Goal: Task Accomplishment & Management: Manage account settings

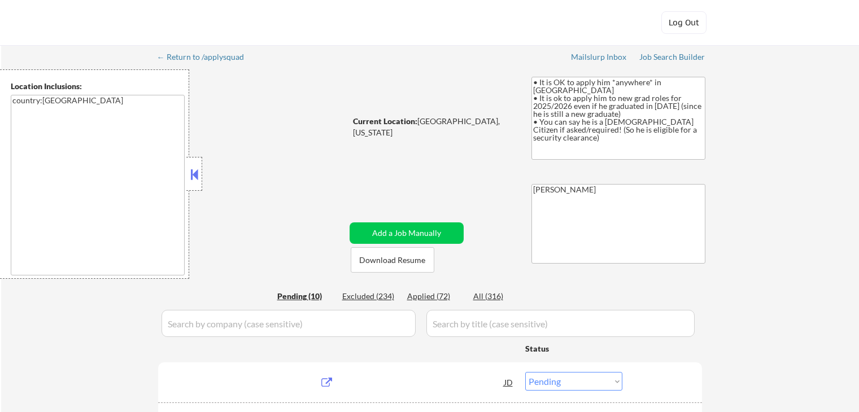
select select ""pending""
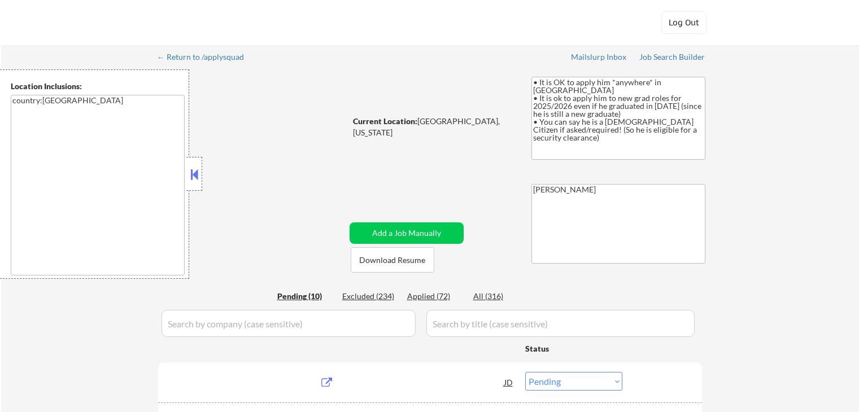
select select ""pending""
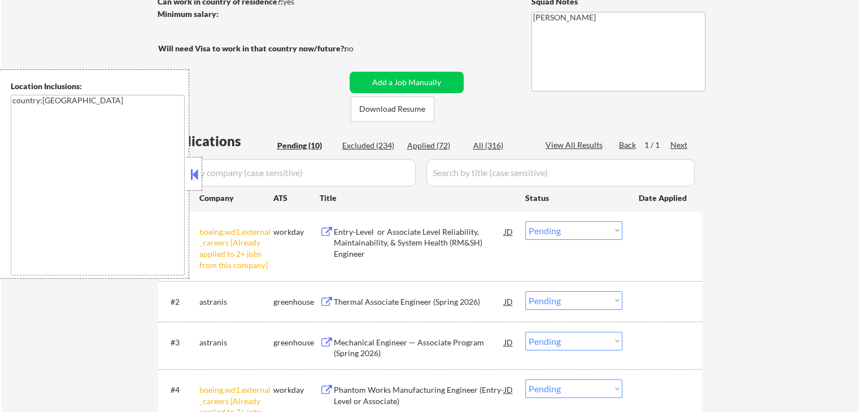
scroll to position [226, 0]
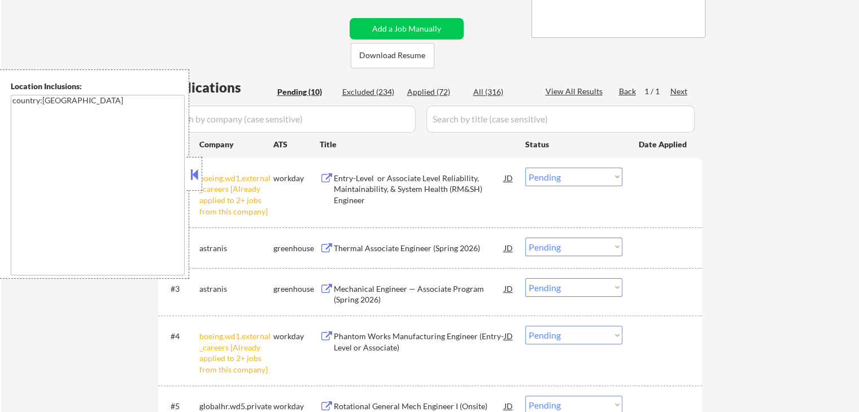
drag, startPoint x: 562, startPoint y: 172, endPoint x: 574, endPoint y: 185, distance: 16.8
click at [564, 173] on select "Choose an option... Pending Applied Excluded (Questions) Excluded (Expired) Exc…" at bounding box center [574, 177] width 97 height 19
click at [526, 168] on select "Choose an option... Pending Applied Excluded (Questions) Excluded (Expired) Exc…" at bounding box center [574, 177] width 97 height 19
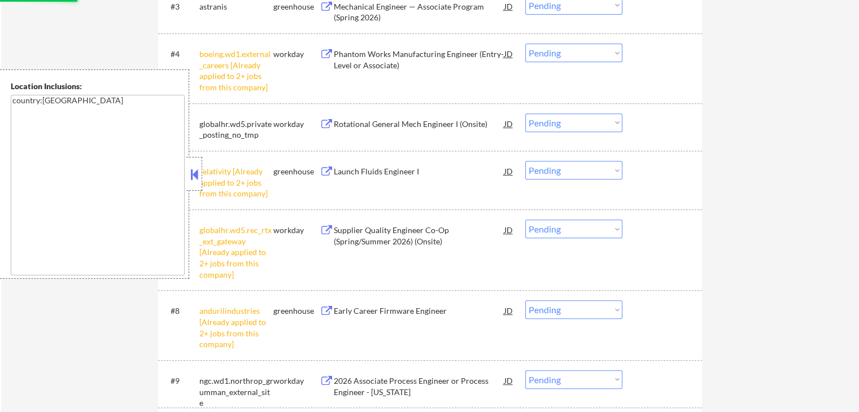
select select ""pending""
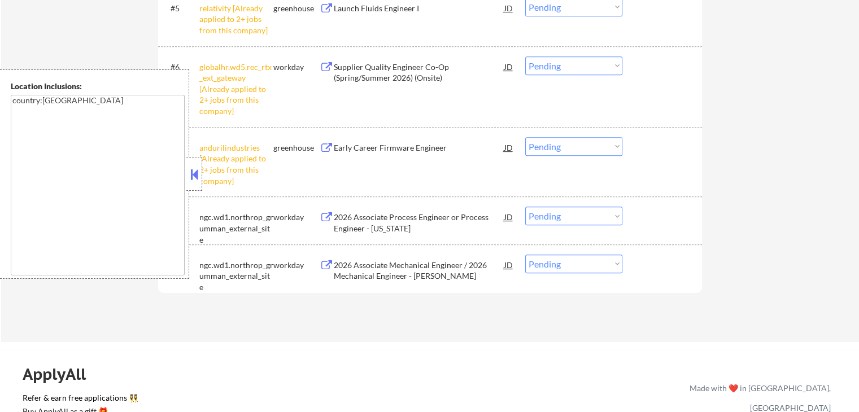
scroll to position [622, 0]
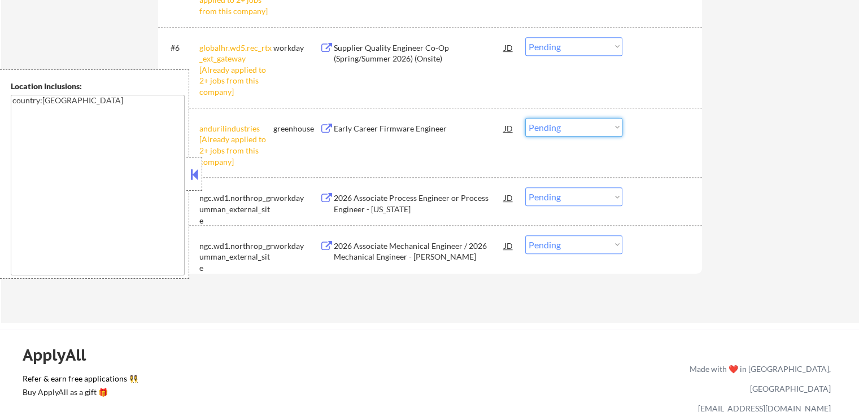
click at [567, 121] on select "Choose an option... Pending Applied Excluded (Questions) Excluded (Expired) Exc…" at bounding box center [574, 127] width 97 height 19
click at [526, 118] on select "Choose an option... Pending Applied Excluded (Questions) Excluded (Expired) Exc…" at bounding box center [574, 127] width 97 height 19
click at [568, 48] on select "Choose an option... Pending Applied Excluded (Questions) Excluded (Expired) Exc…" at bounding box center [574, 46] width 97 height 19
select select ""pending""
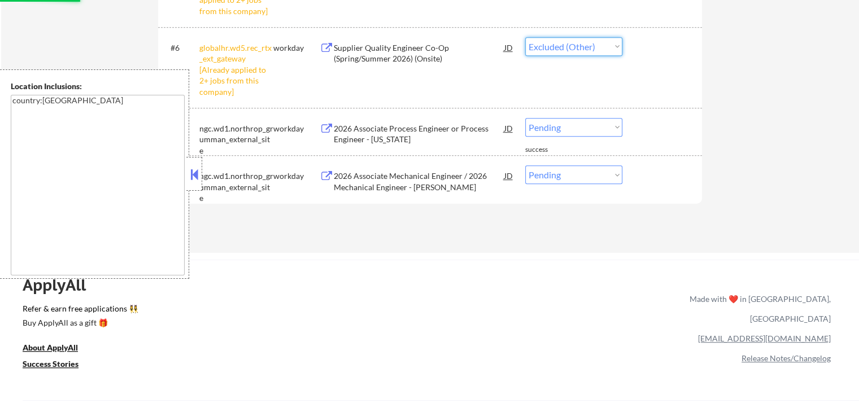
click at [526, 37] on select "Choose an option... Pending Applied Excluded (Questions) Excluded (Expired) Exc…" at bounding box center [574, 46] width 97 height 19
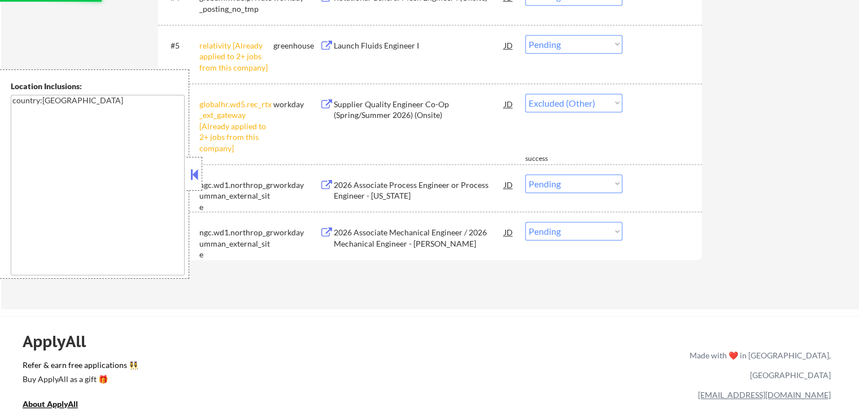
select select ""pending""
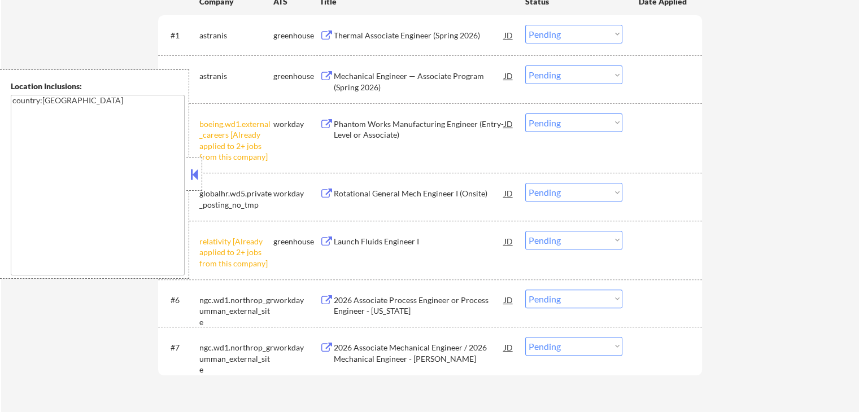
scroll to position [396, 0]
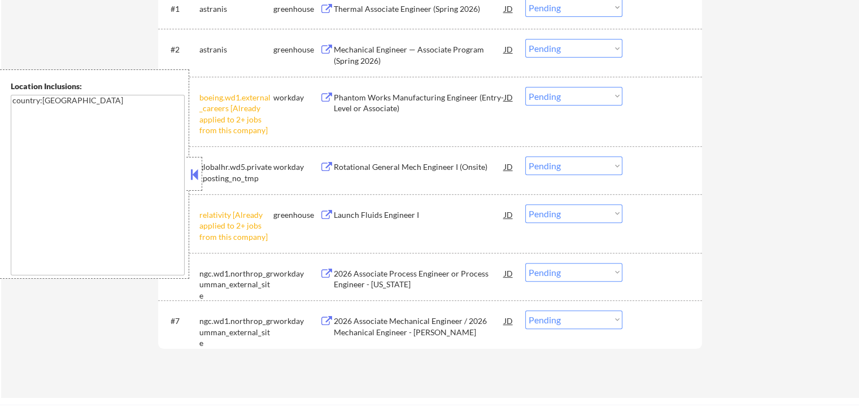
click at [557, 209] on select "Choose an option... Pending Applied Excluded (Questions) Excluded (Expired) Exc…" at bounding box center [574, 214] width 97 height 19
select select ""excluded__other_""
click at [526, 205] on select "Choose an option... Pending Applied Excluded (Questions) Excluded (Expired) Exc…" at bounding box center [574, 214] width 97 height 19
click at [567, 100] on select "Choose an option... Pending Applied Excluded (Questions) Excluded (Expired) Exc…" at bounding box center [574, 96] width 97 height 19
select select ""excluded__other_""
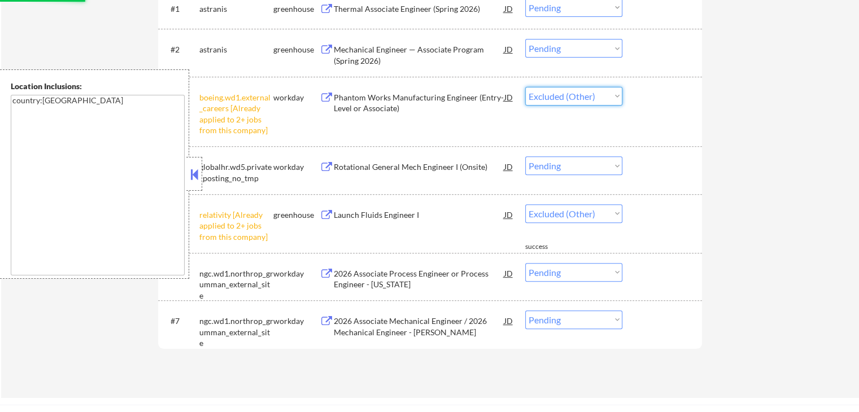
click at [526, 87] on select "Choose an option... Pending Applied Excluded (Questions) Excluded (Expired) Exc…" at bounding box center [574, 96] width 97 height 19
select select ""pending""
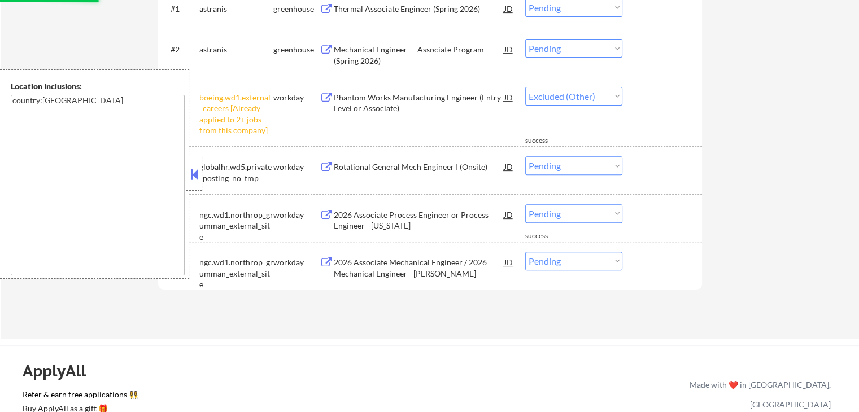
select select ""pending""
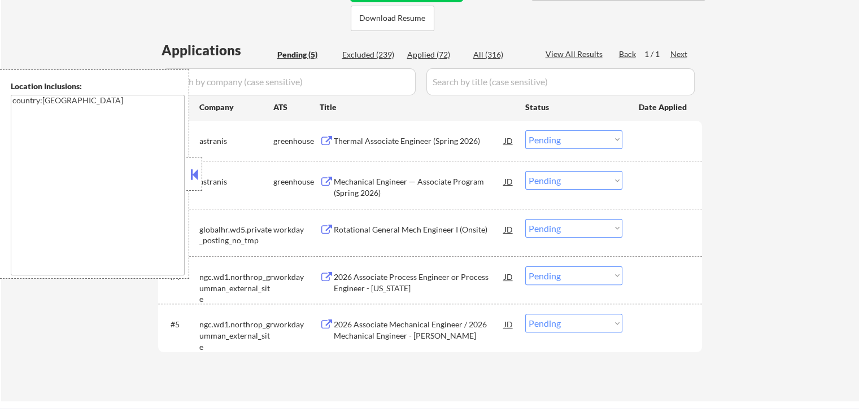
scroll to position [283, 0]
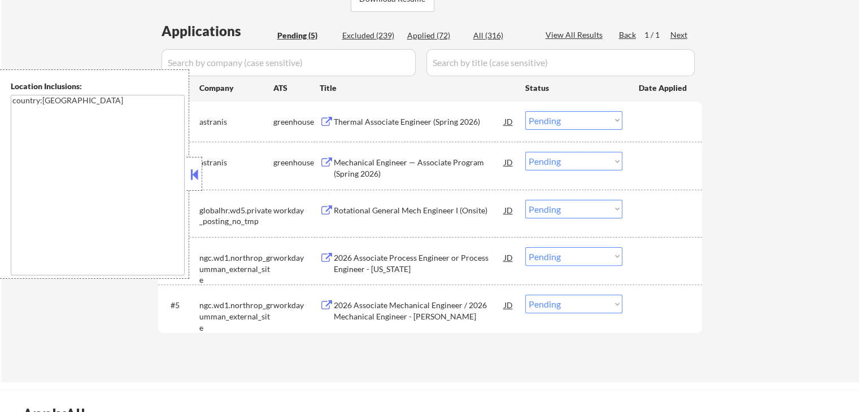
click at [366, 123] on div "Thermal Associate Engineer (Spring 2026)" at bounding box center [419, 121] width 171 height 11
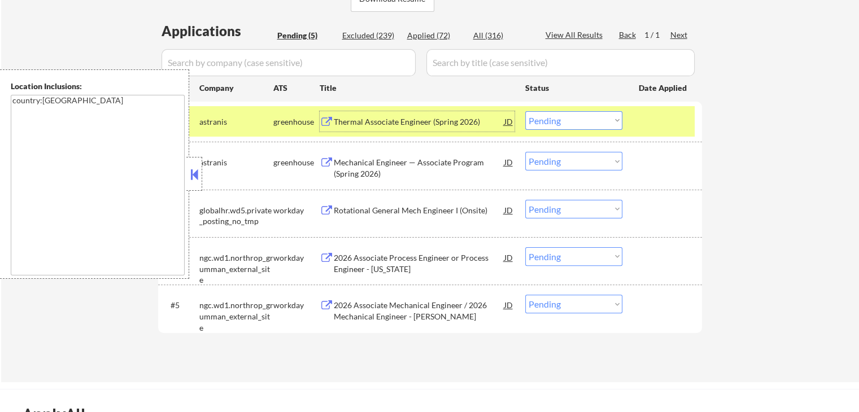
click at [367, 160] on div "Mechanical Engineer — Associate Program (Spring 2026)" at bounding box center [419, 168] width 171 height 22
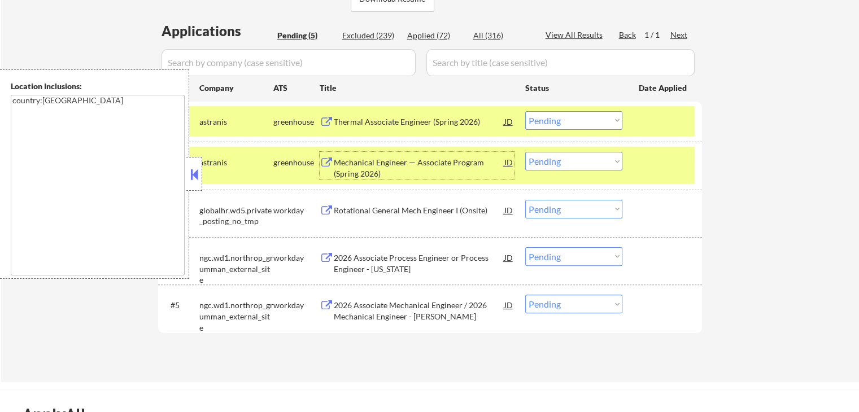
drag, startPoint x: 567, startPoint y: 120, endPoint x: 573, endPoint y: 128, distance: 9.7
click at [570, 121] on select "Choose an option... Pending Applied Excluded (Questions) Excluded (Expired) Exc…" at bounding box center [574, 120] width 97 height 19
click at [526, 111] on select "Choose an option... Pending Applied Excluded (Questions) Excluded (Expired) Exc…" at bounding box center [574, 120] width 97 height 19
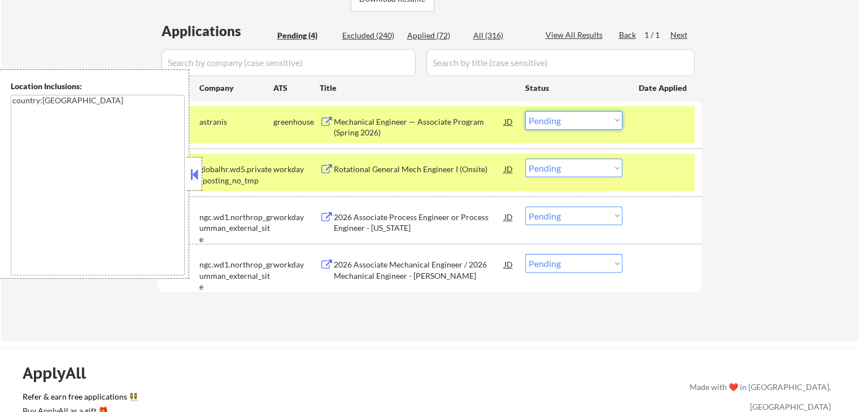
click at [556, 124] on select "Choose an option... Pending Applied Excluded (Questions) Excluded (Expired) Exc…" at bounding box center [574, 120] width 97 height 19
click at [526, 111] on select "Choose an option... Pending Applied Excluded (Questions) Excluded (Expired) Exc…" at bounding box center [574, 120] width 97 height 19
select select ""pending""
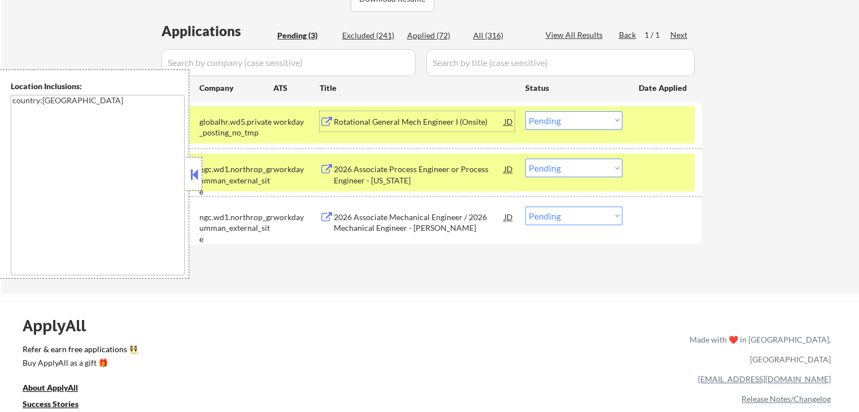
click at [356, 124] on div "Rotational General Mech Engineer I (Onsite)" at bounding box center [419, 121] width 171 height 11
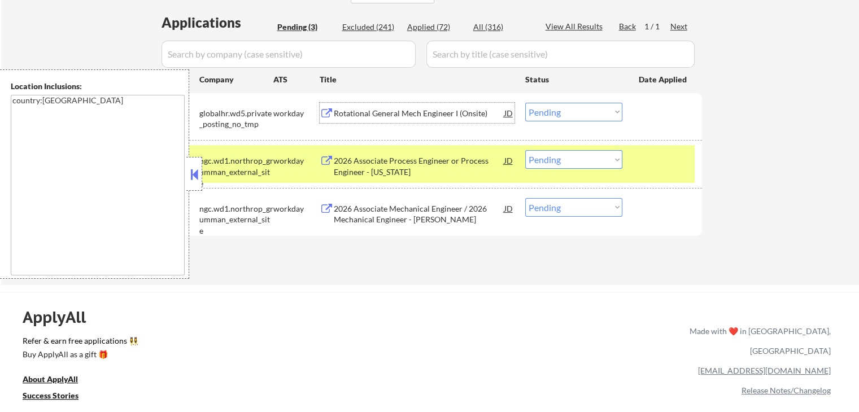
scroll to position [396, 0]
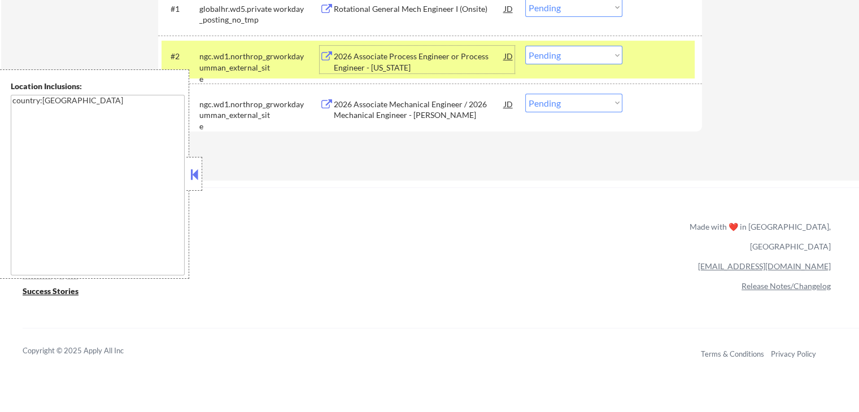
click at [345, 67] on div "2026 Associate Process Engineer or Process Engineer - [US_STATE]" at bounding box center [419, 62] width 171 height 22
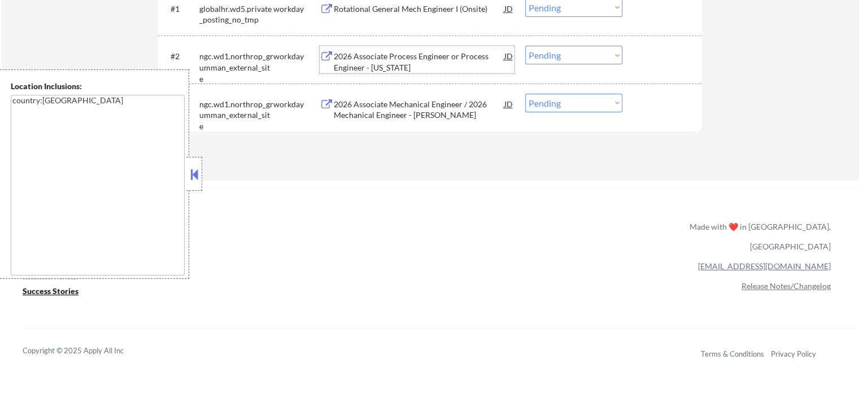
click at [398, 108] on div "2026 Associate Mechanical Engineer / 2026 Mechanical Engineer - [PERSON_NAME]" at bounding box center [419, 110] width 171 height 22
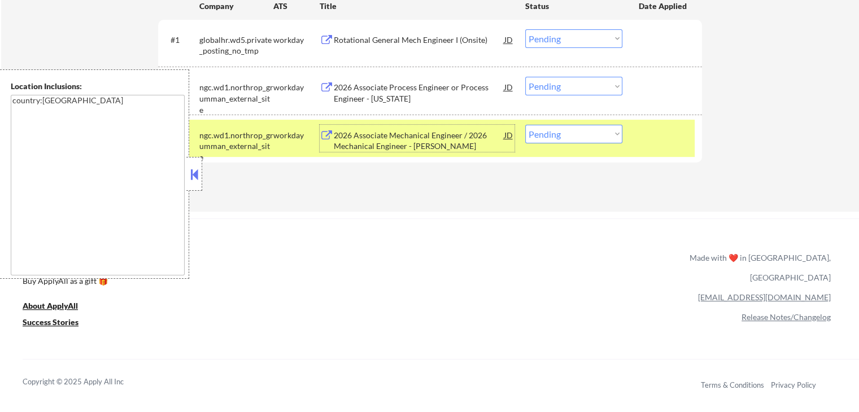
scroll to position [339, 0]
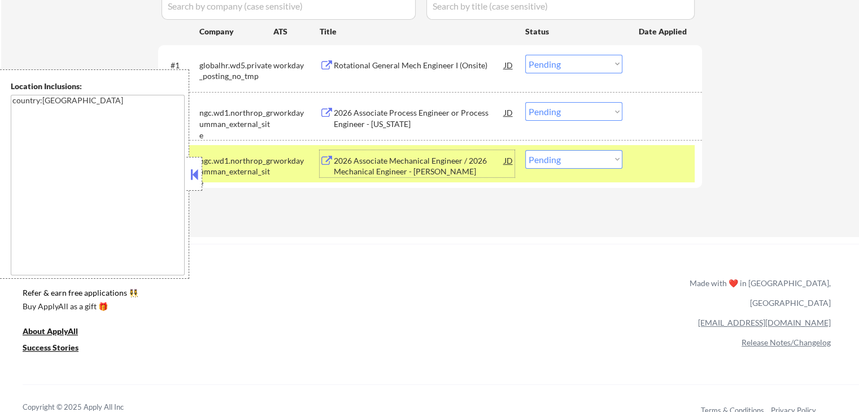
click at [568, 162] on select "Choose an option... Pending Applied Excluded (Questions) Excluded (Expired) Exc…" at bounding box center [574, 159] width 97 height 19
select select ""applied""
click at [526, 150] on select "Choose an option... Pending Applied Excluded (Questions) Excluded (Expired) Exc…" at bounding box center [574, 159] width 97 height 19
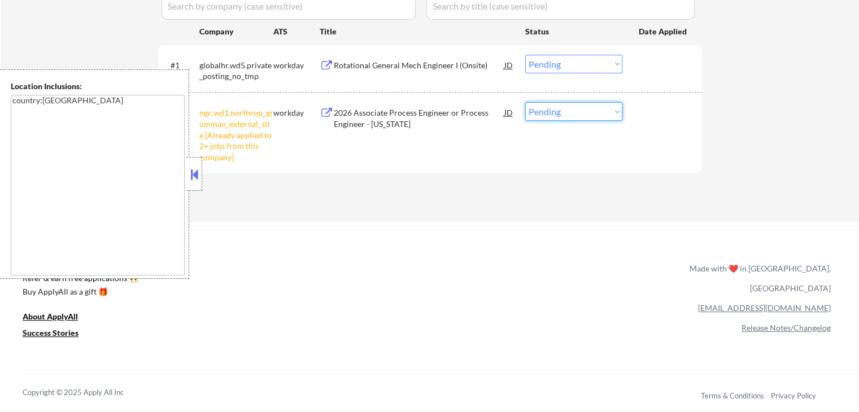
click at [576, 107] on select "Choose an option... Pending Applied Excluded (Questions) Excluded (Expired) Exc…" at bounding box center [574, 111] width 97 height 19
select select ""excluded__other_""
click at [526, 102] on select "Choose an option... Pending Applied Excluded (Questions) Excluded (Expired) Exc…" at bounding box center [574, 111] width 97 height 19
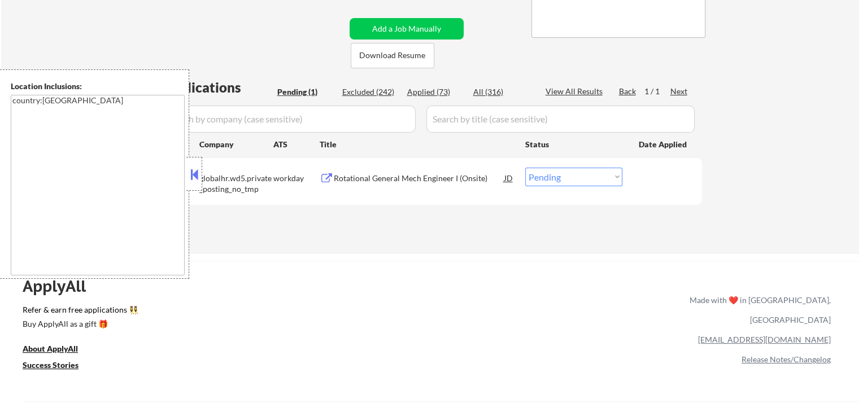
scroll to position [170, 0]
